Goal: Information Seeking & Learning: Learn about a topic

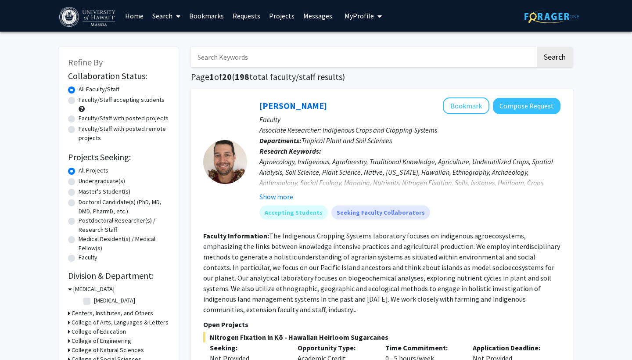
click at [363, 17] on span "My Profile" at bounding box center [359, 15] width 29 height 9
click at [356, 11] on button "My Profile" at bounding box center [363, 16] width 43 height 32
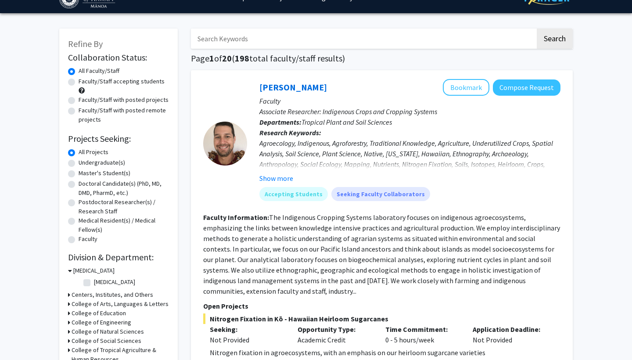
scroll to position [59, 0]
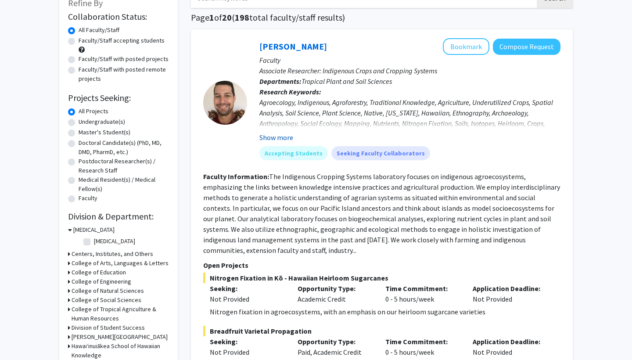
click at [281, 134] on button "Show more" at bounding box center [276, 137] width 34 height 11
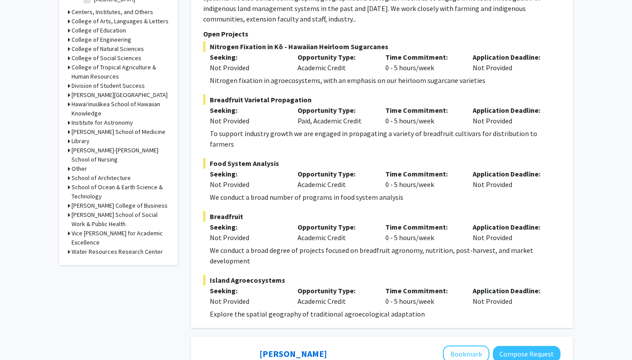
scroll to position [288, 0]
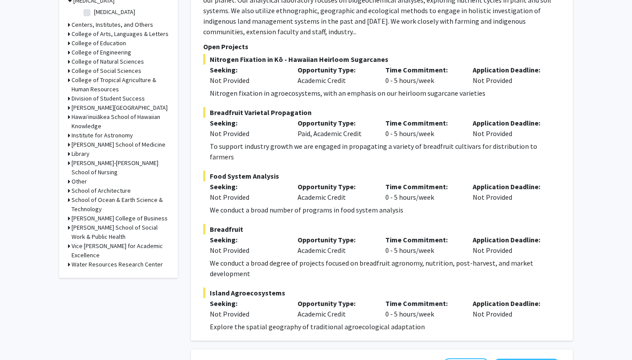
click at [101, 65] on h3 "College of Natural Sciences" at bounding box center [108, 61] width 72 height 9
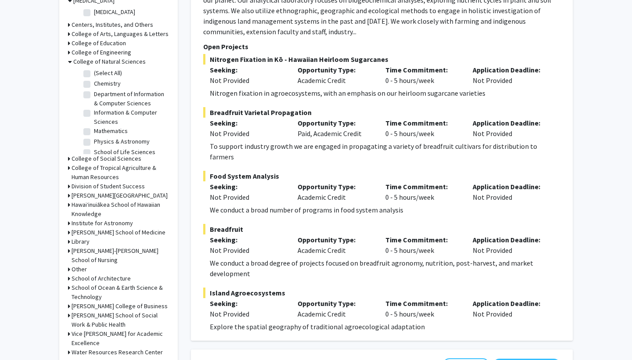
click at [94, 72] on label "(Select All)" at bounding box center [108, 72] width 28 height 9
click at [94, 72] on input "(Select All)" at bounding box center [97, 71] width 6 height 6
checkbox input "true"
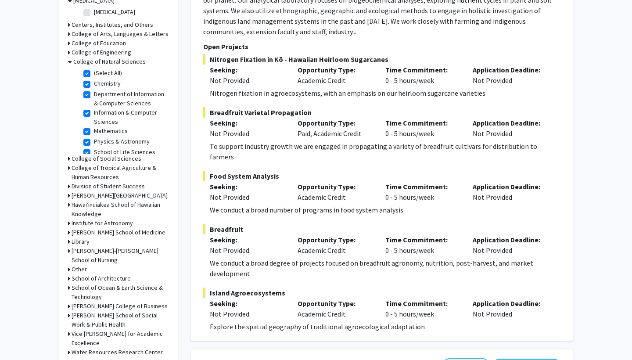
checkbox input "true"
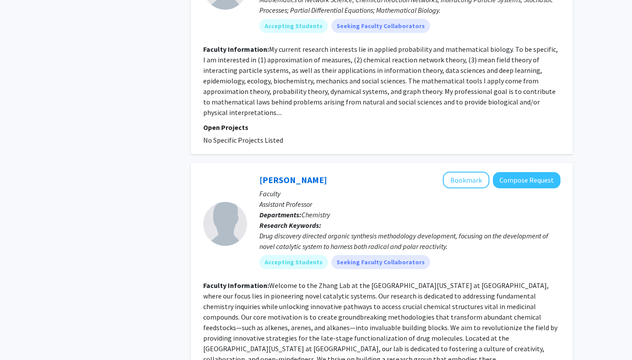
scroll to position [1988, 0]
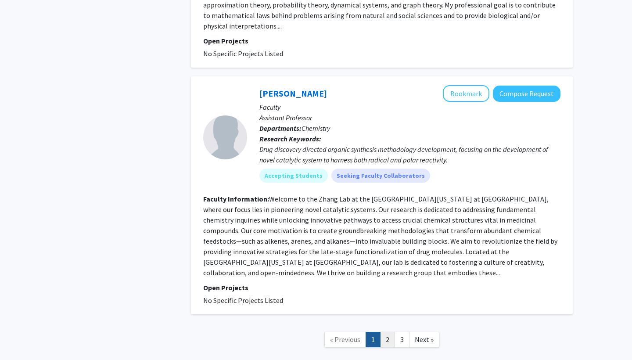
click at [390, 332] on link "2" at bounding box center [387, 339] width 15 height 15
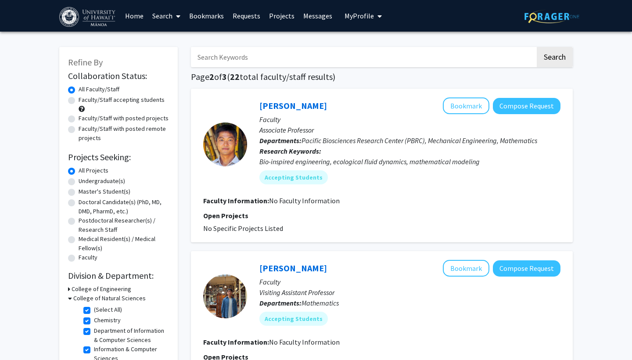
click at [100, 101] on label "Faculty/Staff accepting students" at bounding box center [122, 99] width 86 height 9
click at [84, 101] on input "Faculty/Staff accepting students" at bounding box center [82, 98] width 6 height 6
radio input "true"
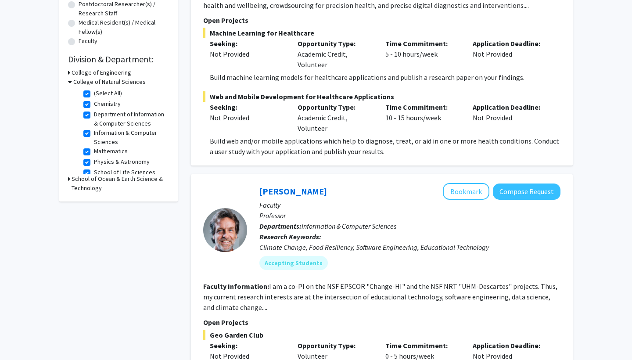
scroll to position [212, 0]
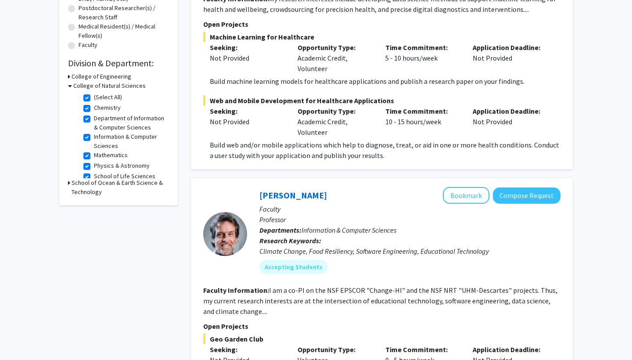
click at [94, 142] on label "Information & Computer Sciences" at bounding box center [130, 141] width 73 height 18
click at [94, 138] on input "Information & Computer Sciences" at bounding box center [97, 135] width 6 height 6
checkbox input "false"
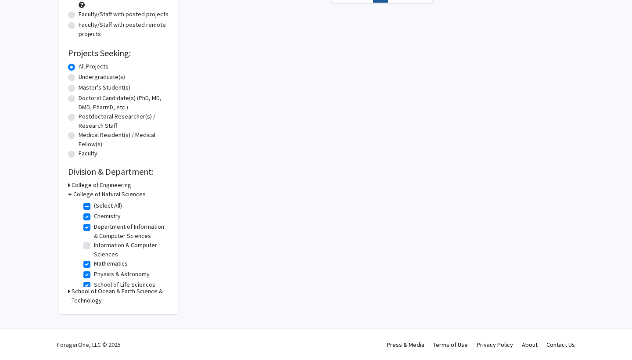
checkbox input "true"
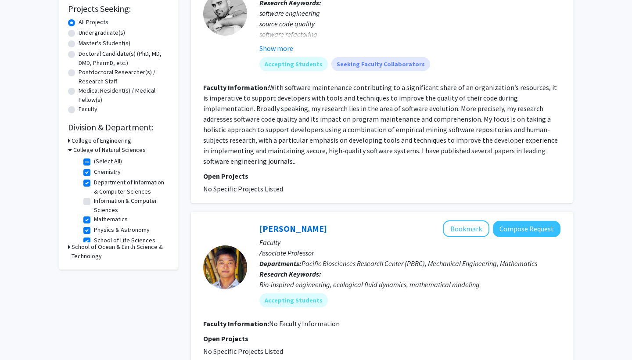
scroll to position [168, 0]
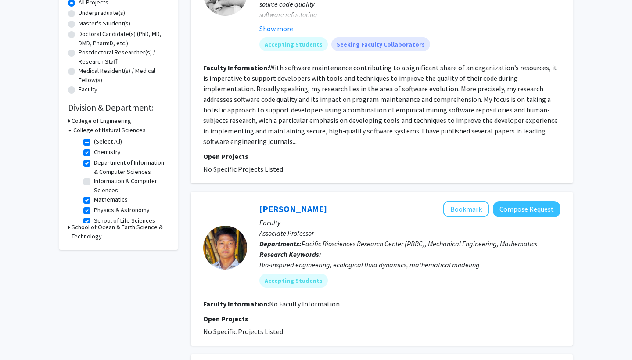
click at [94, 203] on label "Mathematics" at bounding box center [111, 199] width 34 height 9
click at [94, 201] on input "Mathematics" at bounding box center [97, 198] width 6 height 6
checkbox input "false"
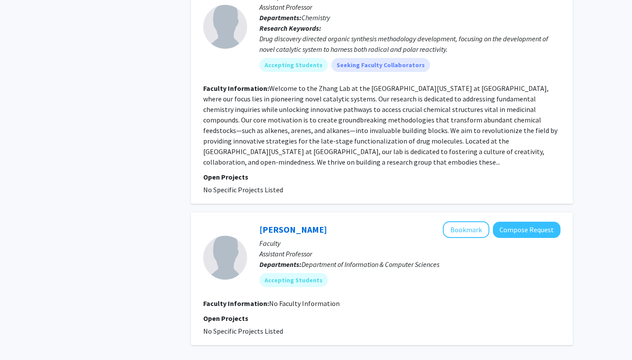
scroll to position [1560, 0]
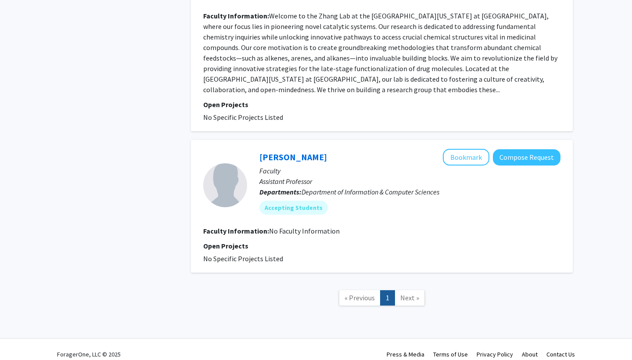
click at [408, 293] on span "Next »" at bounding box center [409, 297] width 19 height 9
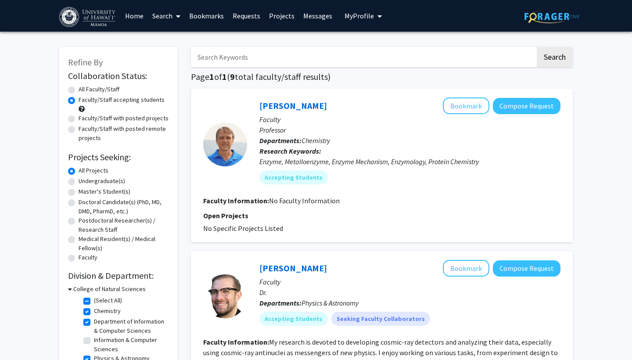
scroll to position [0, 0]
click at [135, 15] on link "Home" at bounding box center [134, 15] width 27 height 31
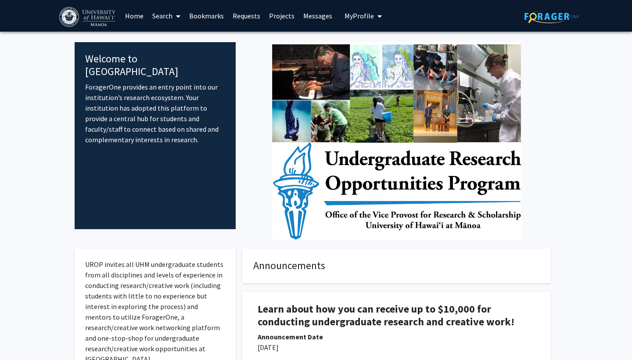
click at [219, 22] on link "Bookmarks" at bounding box center [206, 15] width 43 height 31
